Goal: Task Accomplishment & Management: Manage account settings

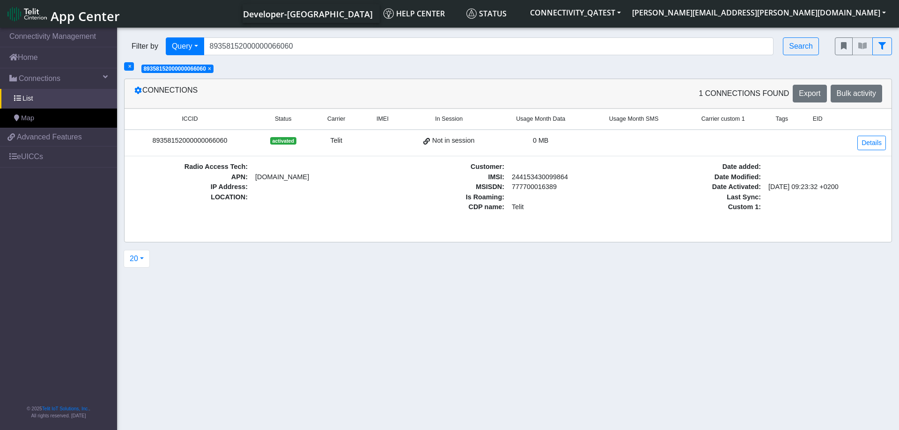
click at [473, 317] on section "Connectivity Management Home Connections List Map a0807b017832b6e5bd57d13cfc2a2…" at bounding box center [449, 230] width 899 height 408
drag, startPoint x: 511, startPoint y: 177, endPoint x: 569, endPoint y: 179, distance: 58.1
click at [568, 178] on div "Radio Access Tech : APN : nxt23.net IP Address : LOCATION : Customer : IMSI : 2…" at bounding box center [508, 187] width 770 height 51
click at [548, 312] on section "Connectivity Management Home Connections List Map a0807b017832b6e5bd57d13cfc2a2…" at bounding box center [449, 230] width 899 height 408
drag, startPoint x: 512, startPoint y: 178, endPoint x: 567, endPoint y: 179, distance: 54.8
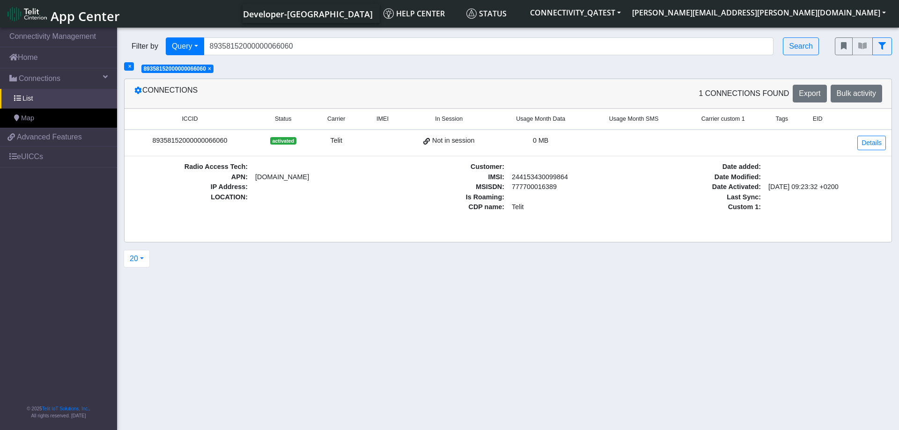
click at [567, 179] on div "Radio Access Tech : APN : nxt23.net IP Address : LOCATION : Customer : IMSI : 2…" at bounding box center [508, 187] width 770 height 51
click at [872, 141] on link "Details" at bounding box center [872, 143] width 29 height 15
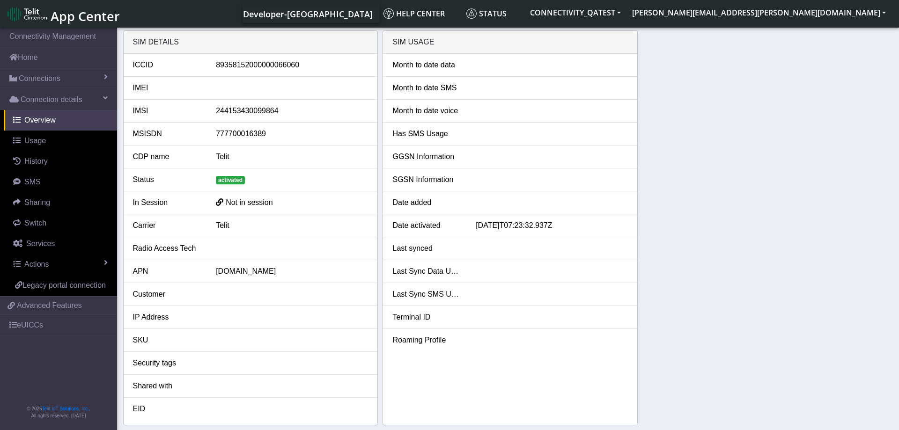
click at [231, 180] on span "activated" at bounding box center [230, 180] width 29 height 8
click at [106, 265] on span at bounding box center [106, 262] width 4 height 7
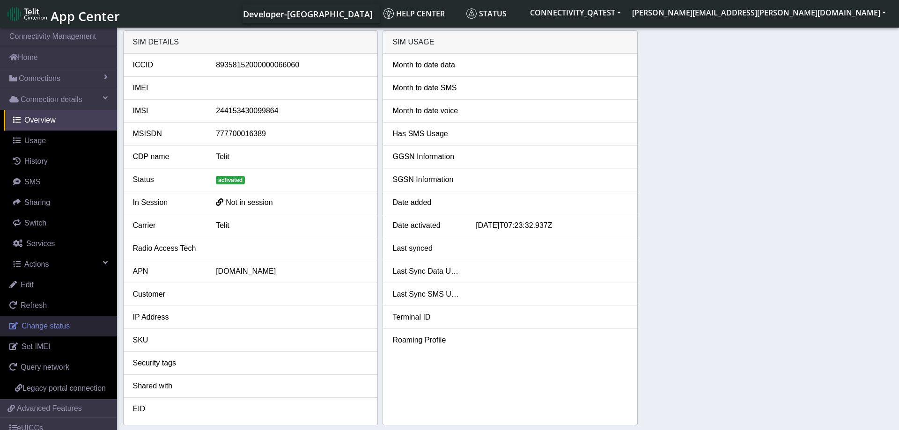
click at [65, 323] on span "Change status" at bounding box center [46, 326] width 48 height 8
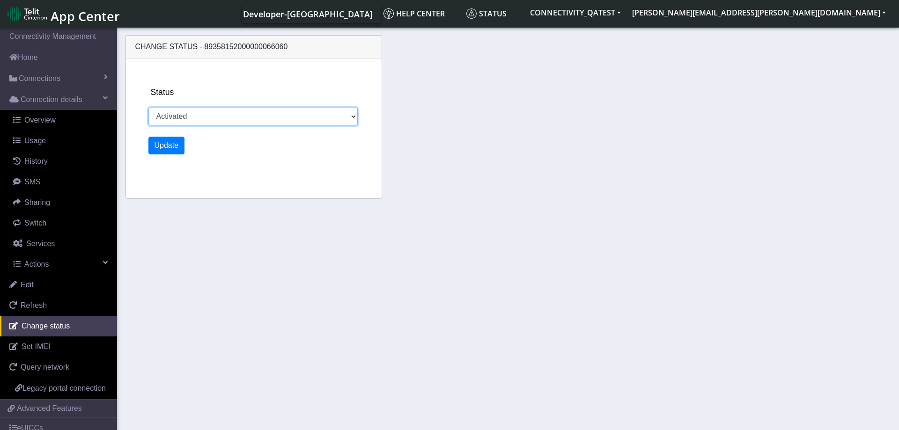
click at [148, 108] on select "Activated Deactivated Blocked" at bounding box center [253, 117] width 210 height 18
select select "deactivated"
click option "Deactivated" at bounding box center [0, 0] width 0 height 0
click at [169, 144] on button "Update" at bounding box center [166, 146] width 37 height 18
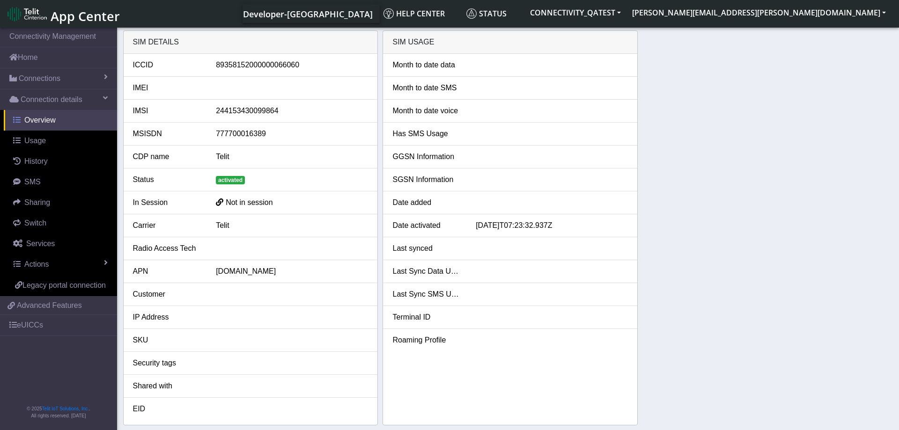
click at [45, 114] on link "Overview" at bounding box center [60, 120] width 113 height 21
click at [50, 95] on span "Connection details" at bounding box center [52, 99] width 62 height 11
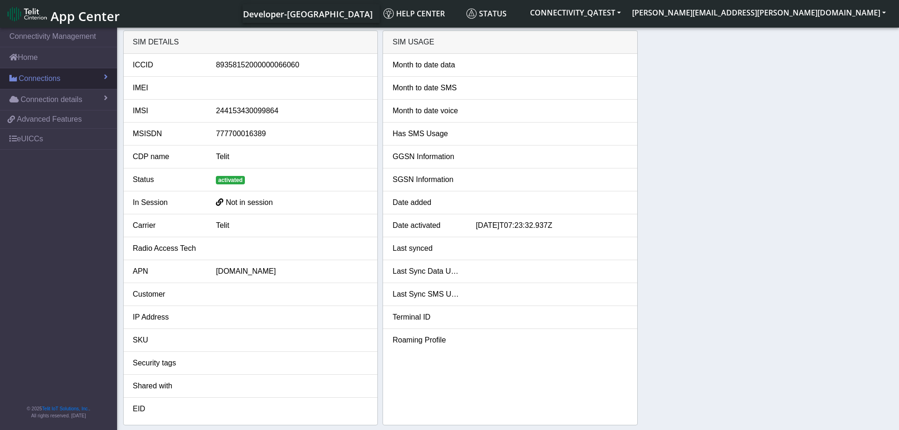
click at [49, 76] on span "Connections" at bounding box center [40, 78] width 42 height 11
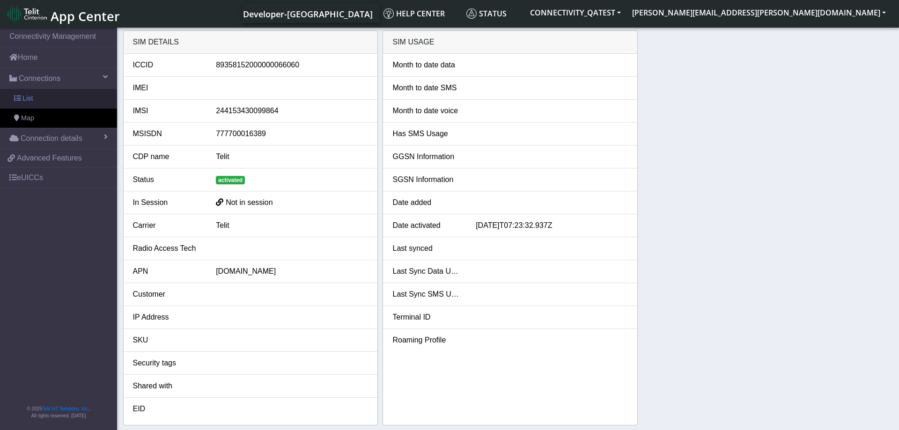
click at [43, 103] on link "List" at bounding box center [58, 99] width 117 height 20
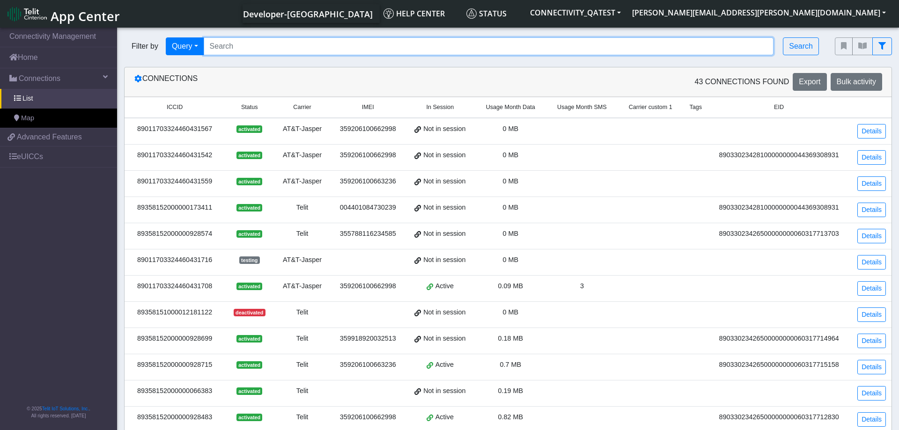
click at [300, 46] on input "Search..." at bounding box center [489, 46] width 570 height 18
click at [297, 52] on input "Search..." at bounding box center [489, 46] width 570 height 18
paste input "89358152000000066060"
type input "89358152000000066060"
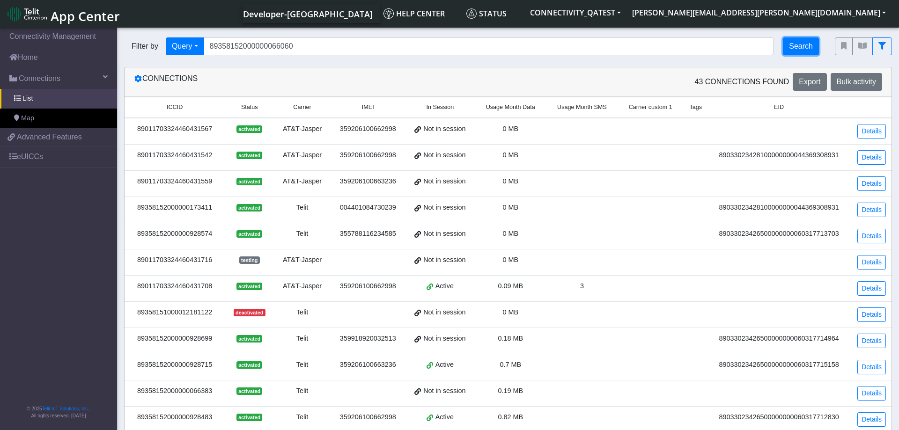
click at [802, 43] on button "Search" at bounding box center [801, 46] width 36 height 18
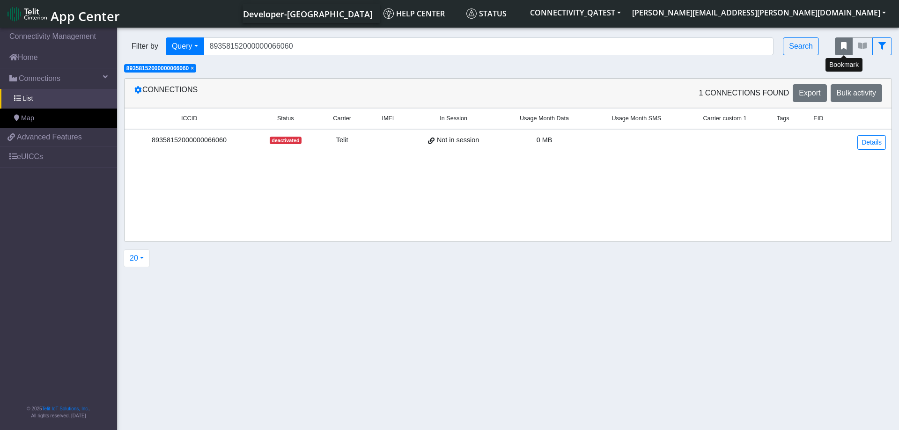
click at [846, 48] on icon "fitlers menu" at bounding box center [844, 45] width 6 height 7
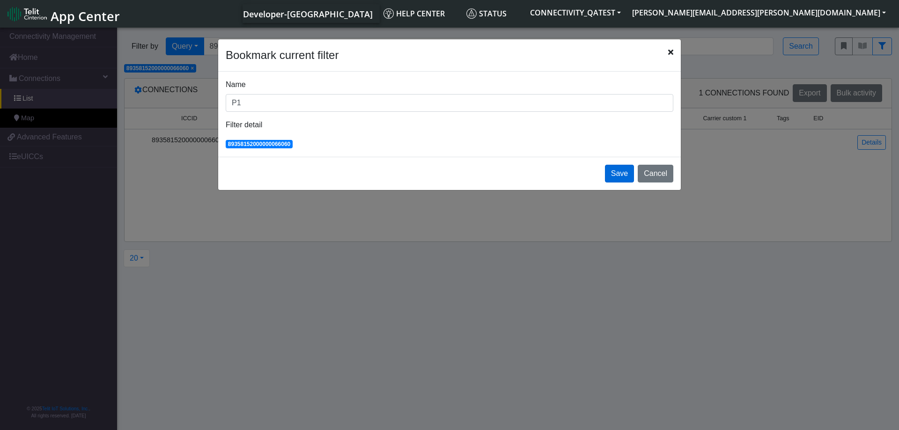
type input "P1"
click at [618, 176] on button "Save" at bounding box center [619, 174] width 29 height 18
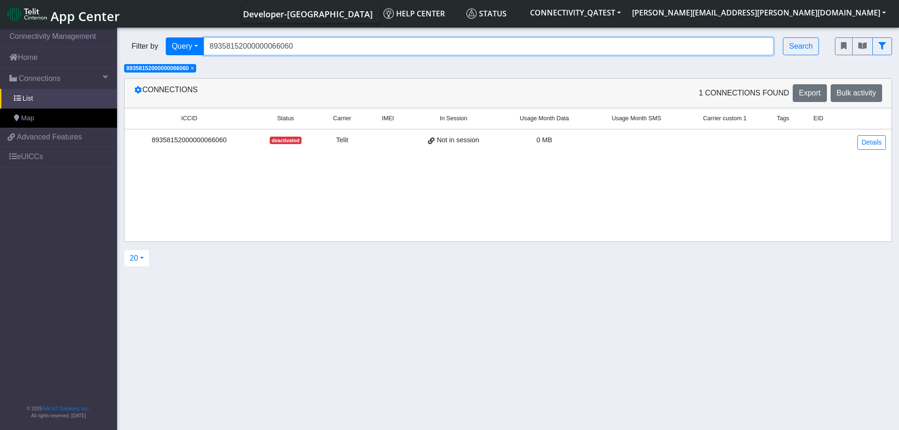
drag, startPoint x: 323, startPoint y: 45, endPoint x: 189, endPoint y: 45, distance: 133.5
click at [204, 45] on input "89358152000000066060" at bounding box center [489, 46] width 570 height 18
paste input "78"
type input "89358152000000066078"
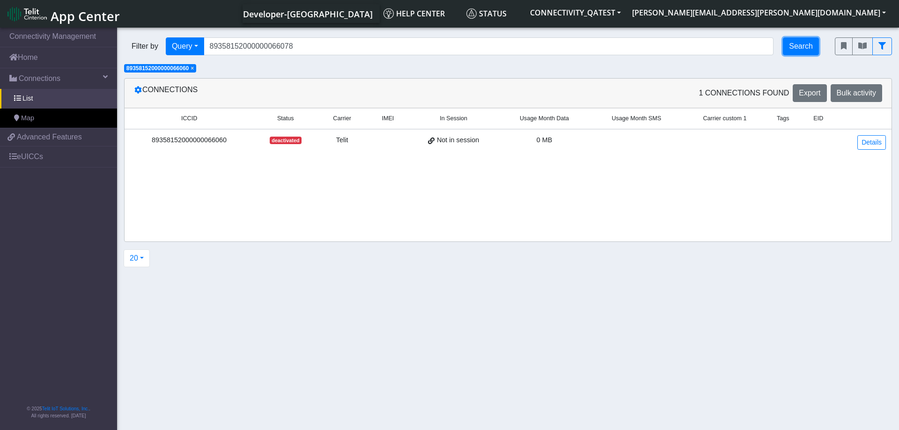
click at [792, 44] on button "Search" at bounding box center [801, 46] width 36 height 18
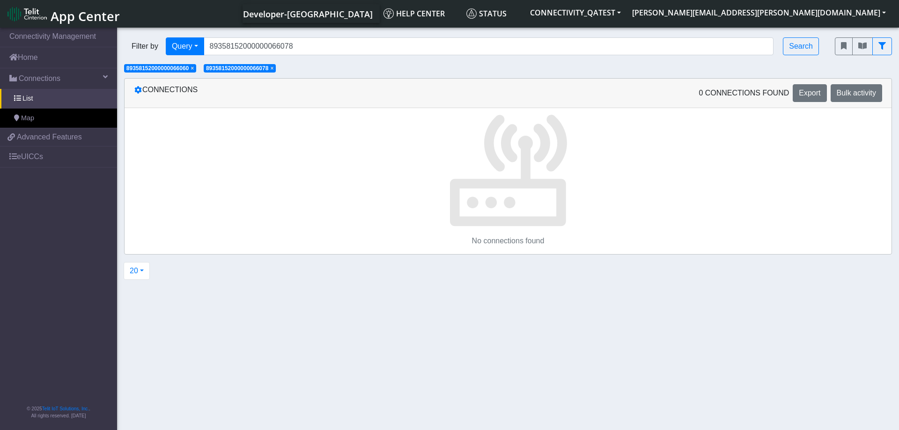
click at [194, 69] on span "×" at bounding box center [192, 68] width 3 height 7
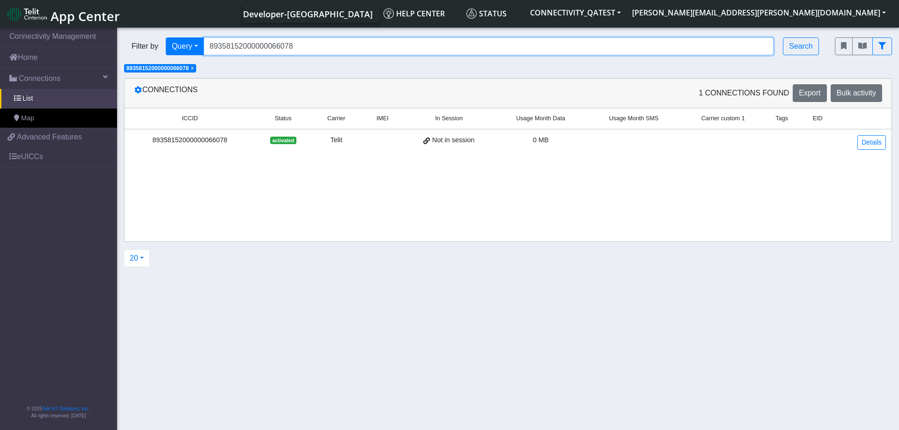
click at [344, 49] on input "89358152000000066078" at bounding box center [489, 46] width 570 height 18
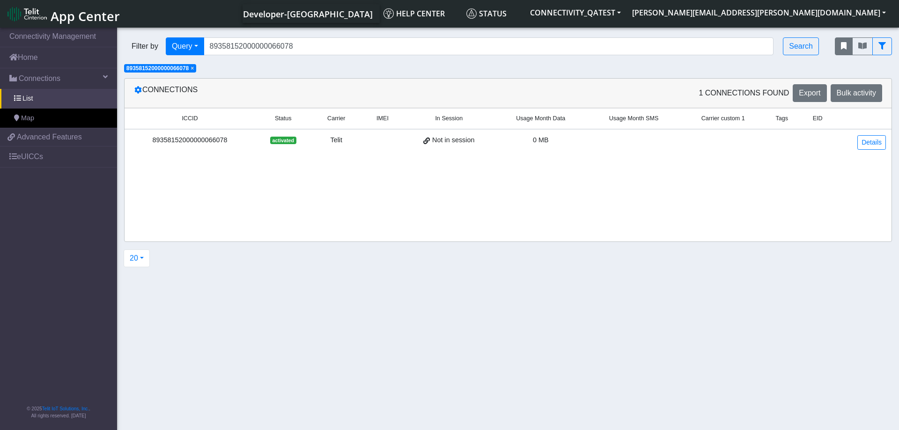
click at [845, 52] on button "fitlers menu" at bounding box center [844, 46] width 18 height 18
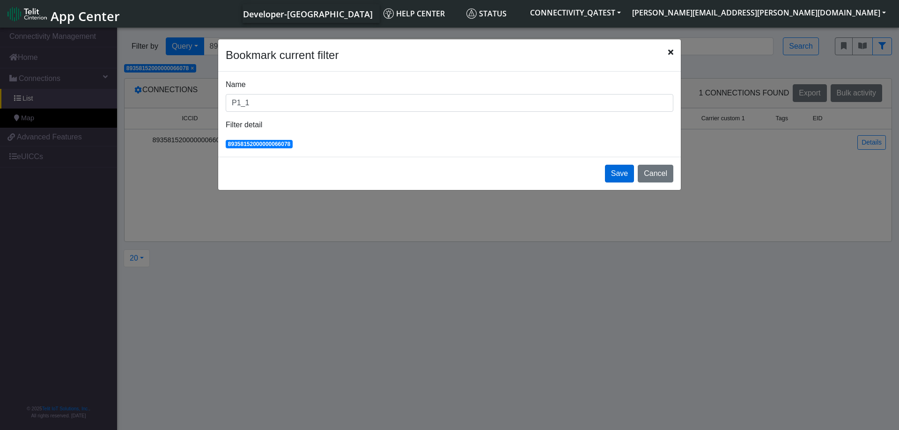
type input "P1_1"
click at [617, 179] on button "Save" at bounding box center [619, 174] width 29 height 18
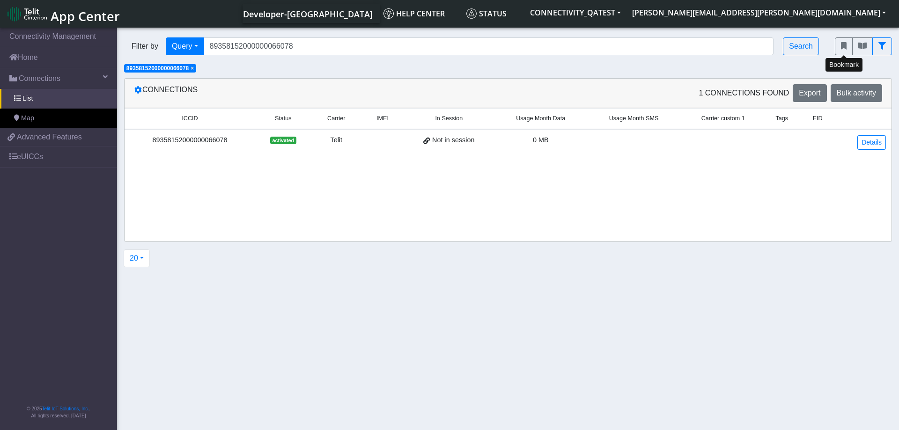
click at [310, 137] on td "activated" at bounding box center [283, 142] width 56 height 26
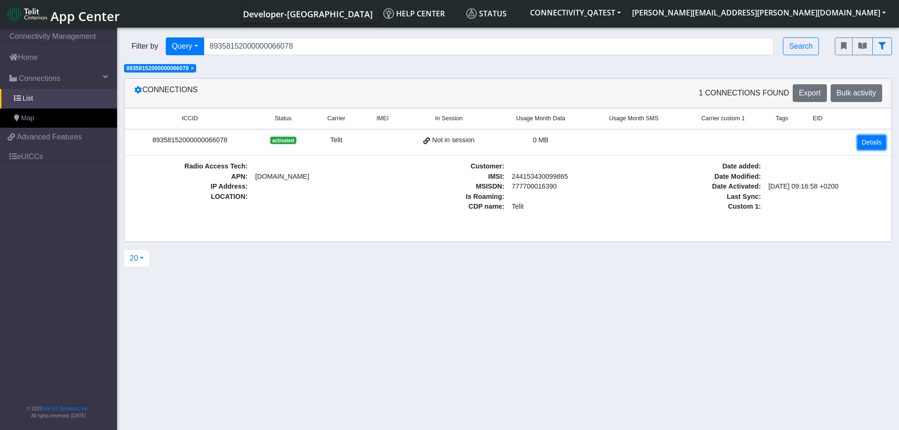
click at [863, 140] on link "Details" at bounding box center [872, 142] width 29 height 15
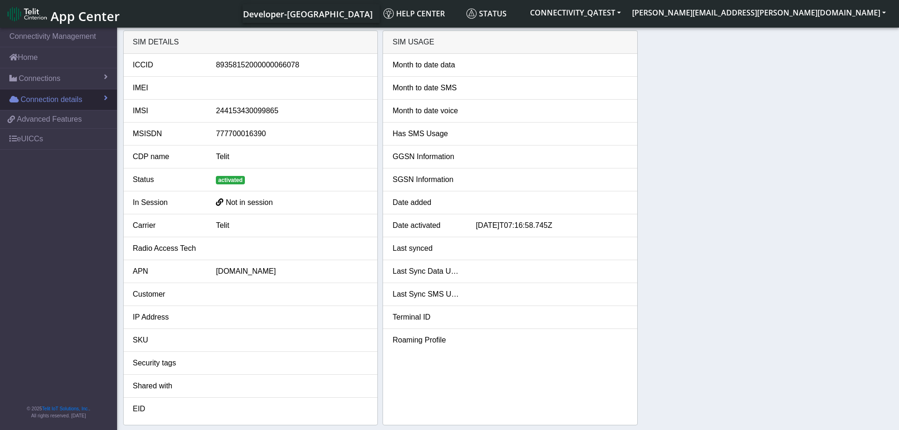
click at [98, 98] on link "Connection details" at bounding box center [58, 99] width 117 height 21
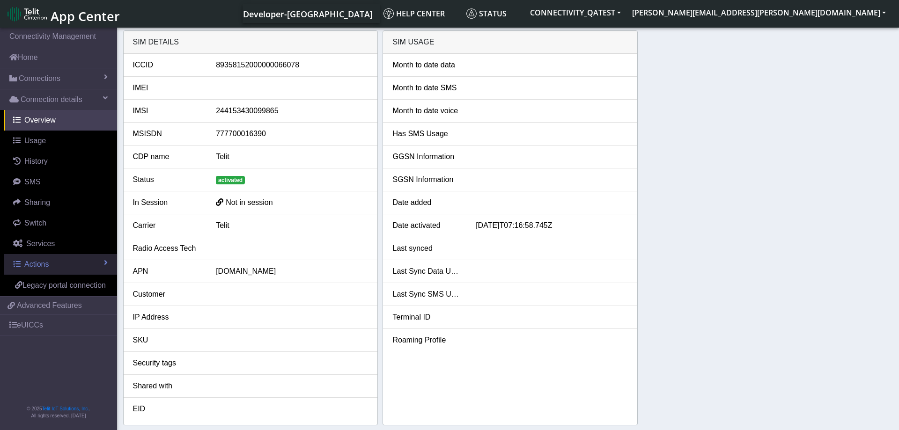
click at [101, 261] on link "Actions" at bounding box center [60, 264] width 113 height 21
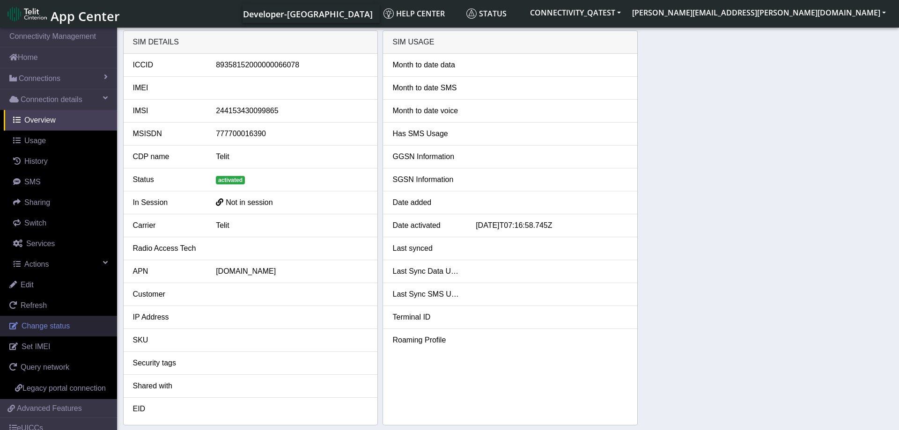
click at [54, 326] on span "Change status" at bounding box center [46, 326] width 48 height 8
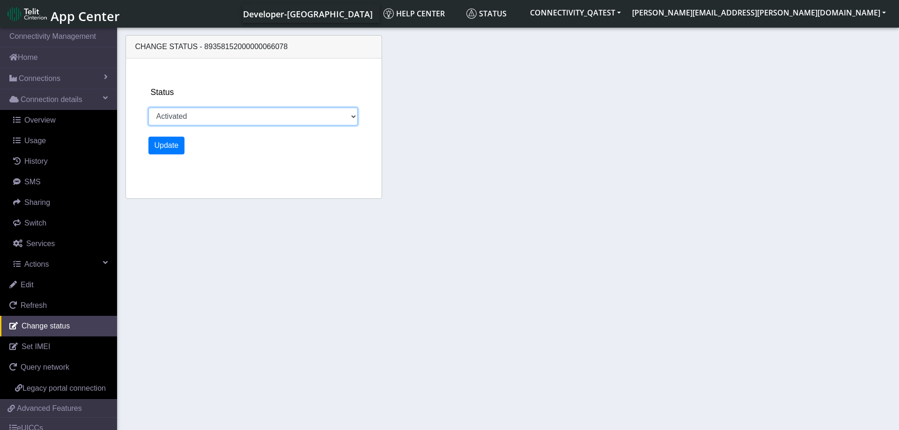
click at [148, 108] on select "Activated Deactivated Blocked" at bounding box center [253, 117] width 210 height 18
select select "deactivated"
click option "Deactivated" at bounding box center [0, 0] width 0 height 0
click at [175, 147] on button "Update" at bounding box center [166, 146] width 37 height 18
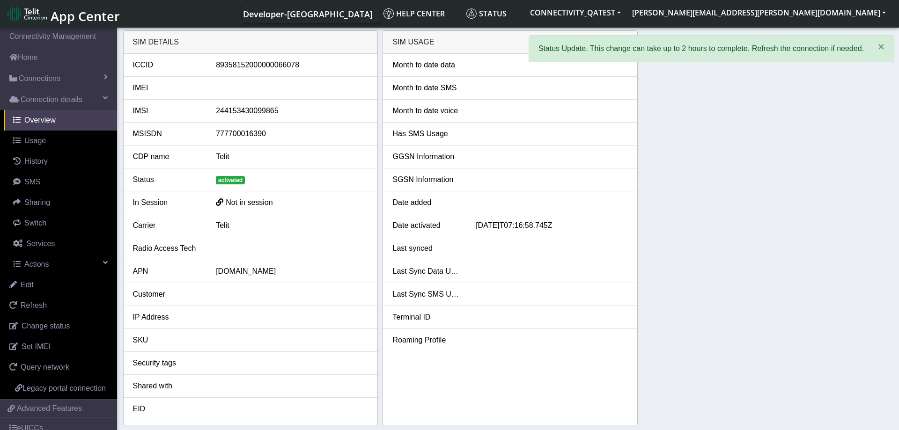
click at [732, 163] on div "SIM details ICCID [TECHNICAL_ID] IMEI IMSI 244153430099865 MSISDN 777700016390 …" at bounding box center [508, 227] width 770 height 395
click at [51, 118] on span "Overview" at bounding box center [39, 120] width 31 height 8
click at [67, 80] on link "Connections" at bounding box center [58, 78] width 117 height 21
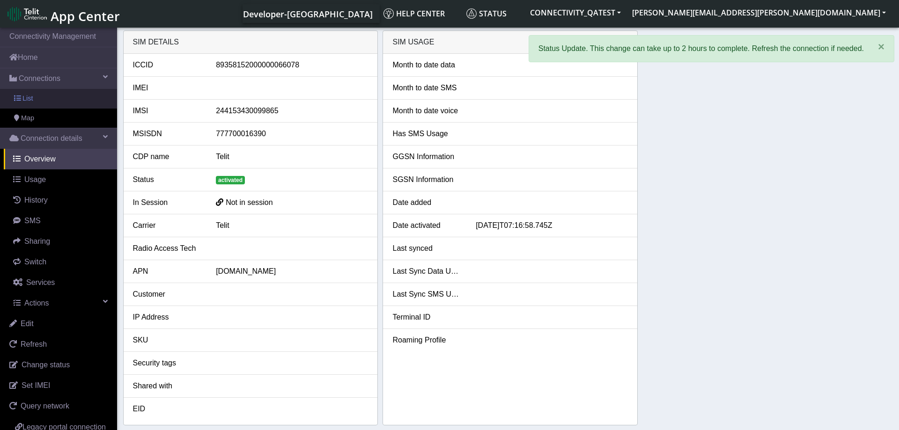
click at [54, 97] on link "List" at bounding box center [58, 99] width 117 height 20
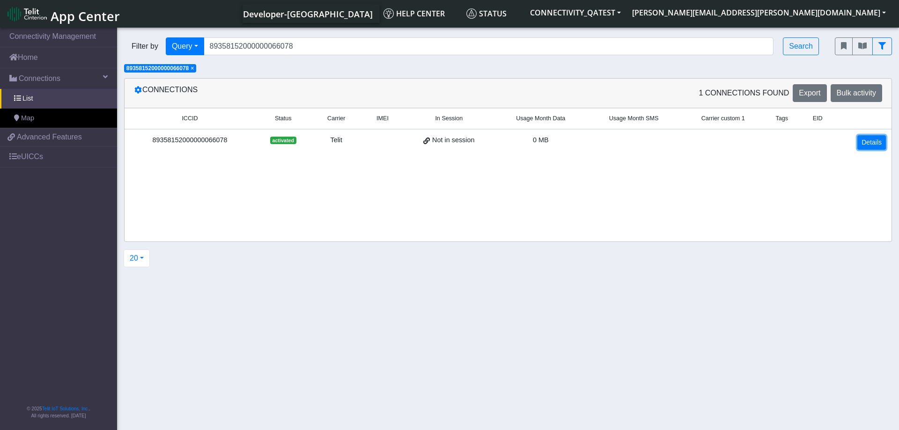
click at [870, 142] on link "Details" at bounding box center [872, 142] width 29 height 15
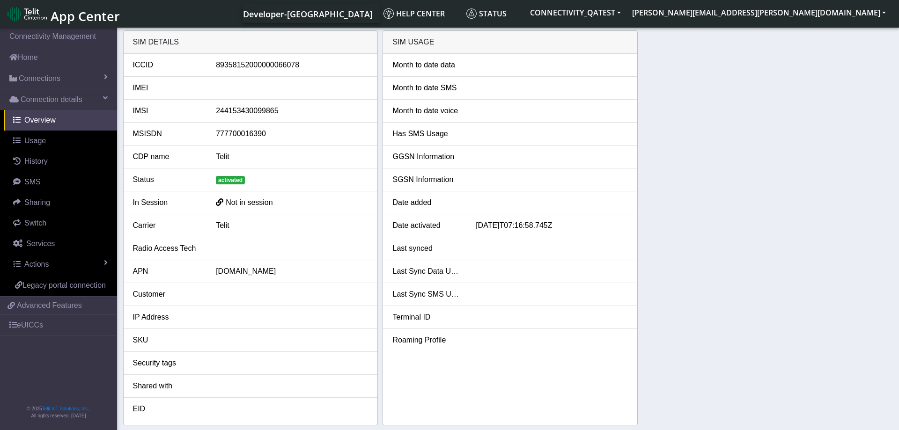
click at [777, 163] on div "SIM details ICCID [TECHNICAL_ID] IMEI IMSI 244153430099865 MSISDN 777700016390 …" at bounding box center [508, 227] width 770 height 395
click at [80, 262] on link "Actions" at bounding box center [60, 264] width 113 height 21
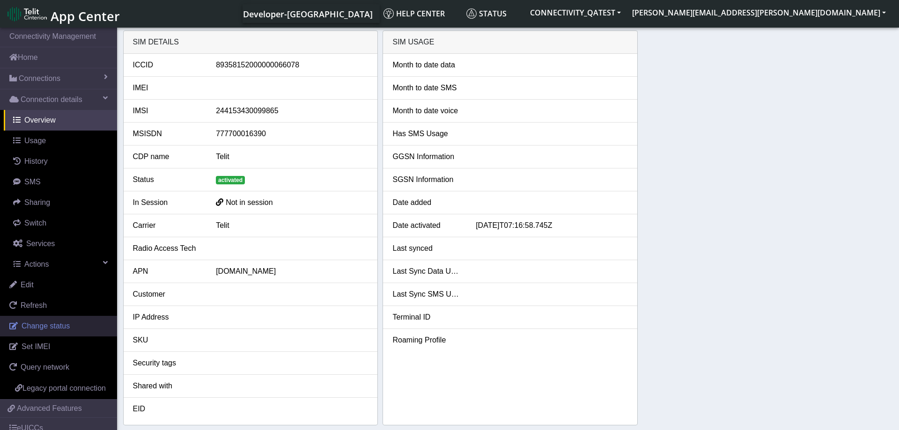
click at [59, 328] on span "Change status" at bounding box center [46, 326] width 48 height 8
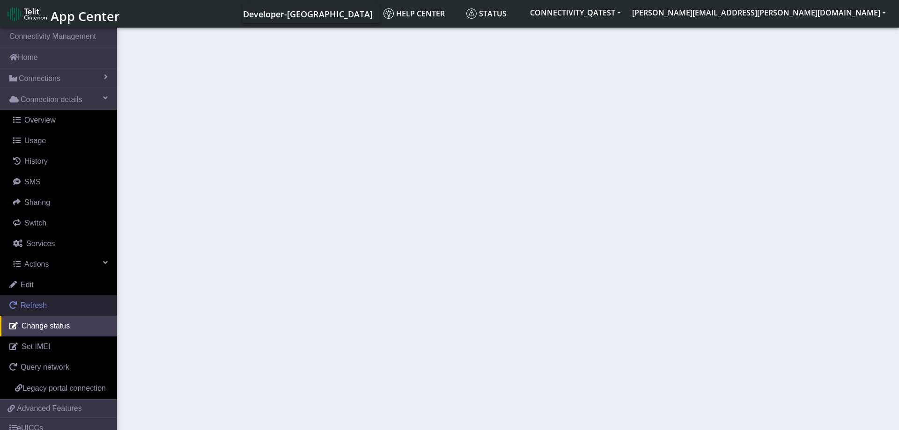
select select "deactivated"
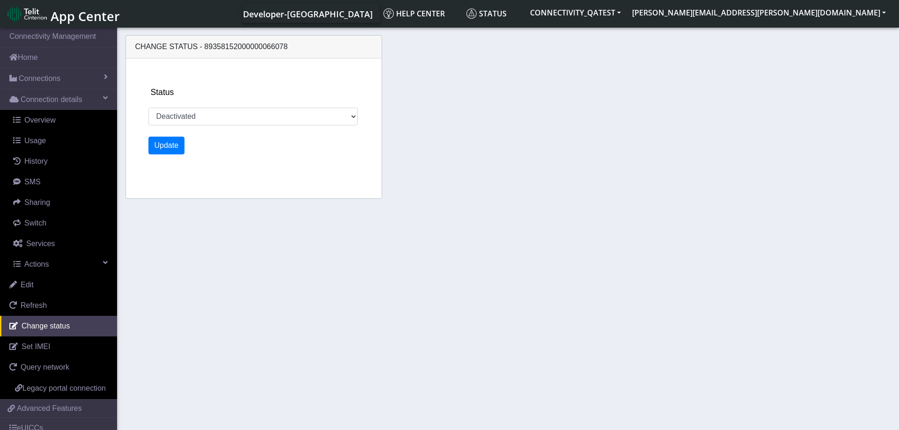
click at [458, 246] on section "Connectivity Management Home Connections List Map Connection details Overview U…" at bounding box center [449, 230] width 899 height 408
click at [63, 71] on link "Connections" at bounding box center [58, 78] width 117 height 21
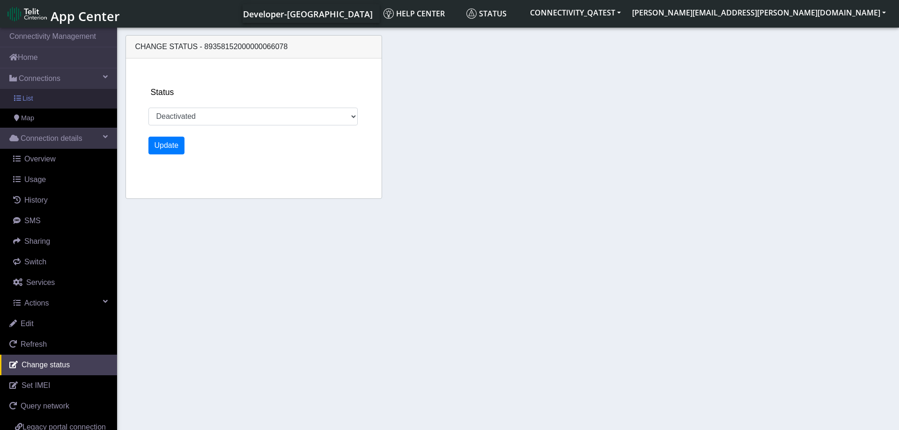
click at [40, 96] on link "List" at bounding box center [58, 99] width 117 height 20
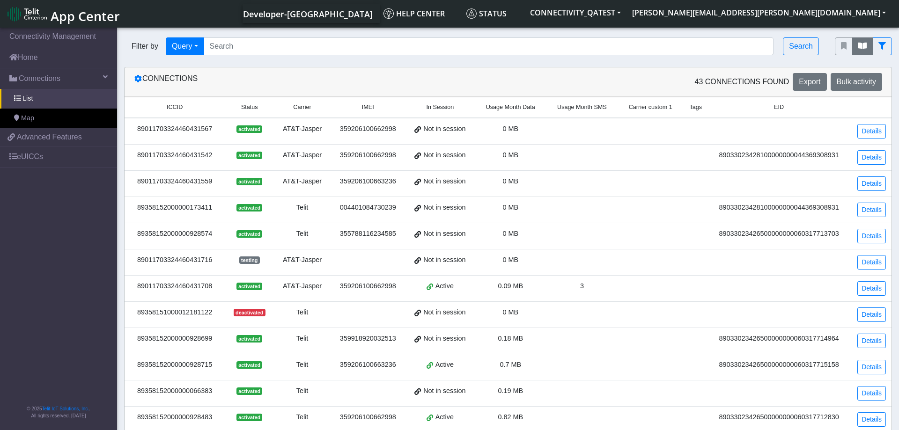
click at [864, 45] on icon "fitlers menu" at bounding box center [863, 45] width 8 height 7
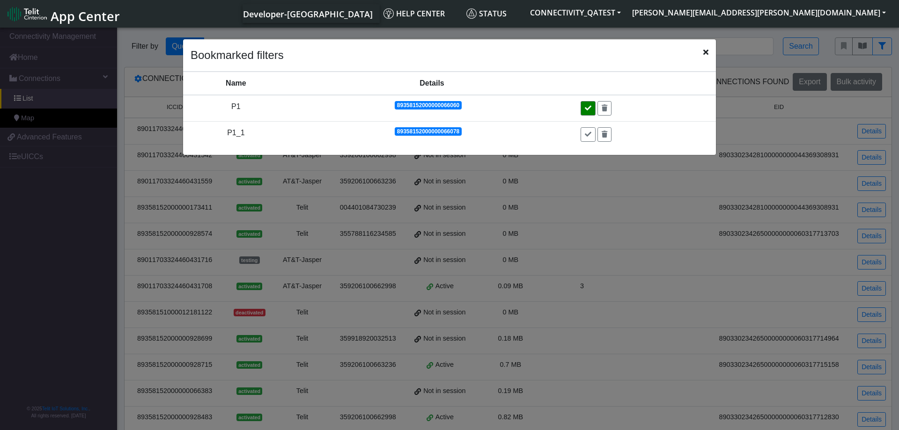
click at [585, 109] on button at bounding box center [588, 108] width 15 height 15
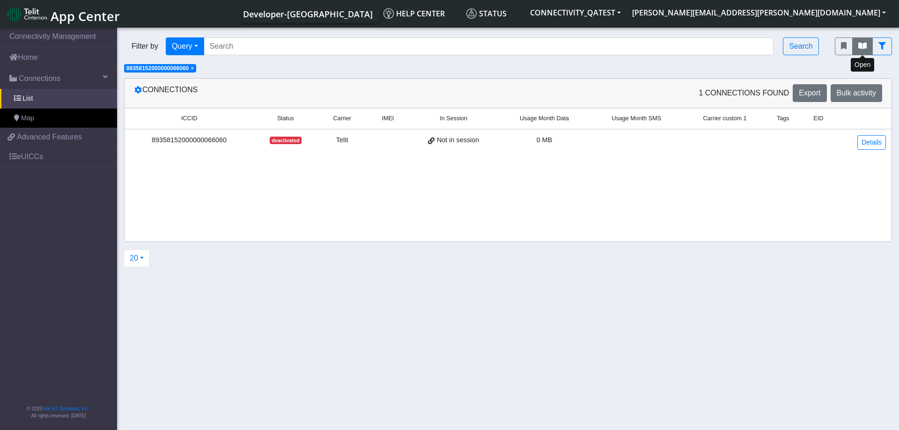
click at [857, 46] on button "fitlers menu" at bounding box center [862, 46] width 21 height 18
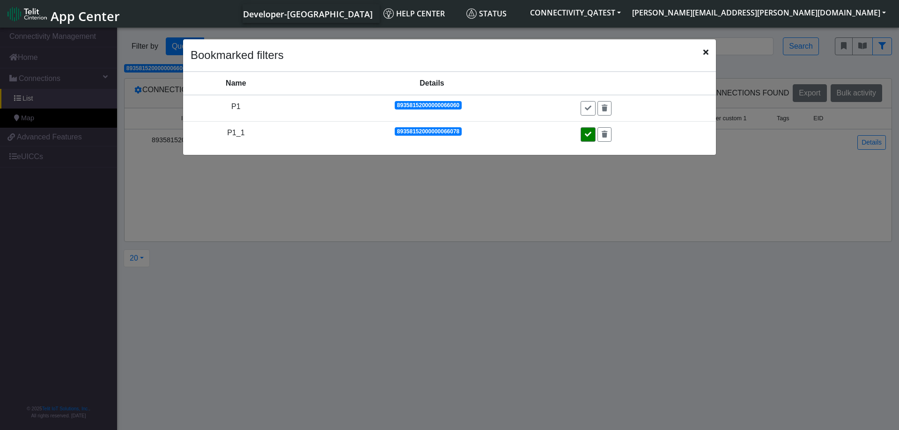
click at [592, 138] on icon at bounding box center [588, 134] width 7 height 7
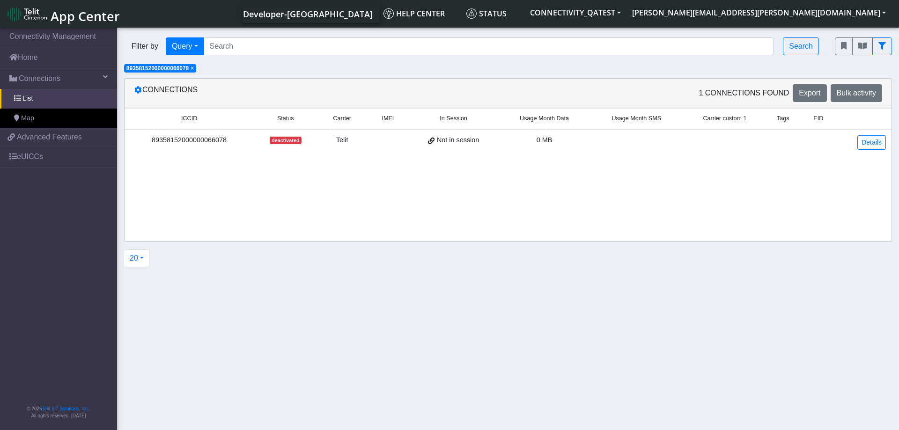
click at [412, 295] on section "Connectivity Management Home Connections List Map a0807b017832b6e5bd57d13cfc2a2…" at bounding box center [449, 230] width 899 height 408
